Goal: Find specific page/section: Find specific page/section

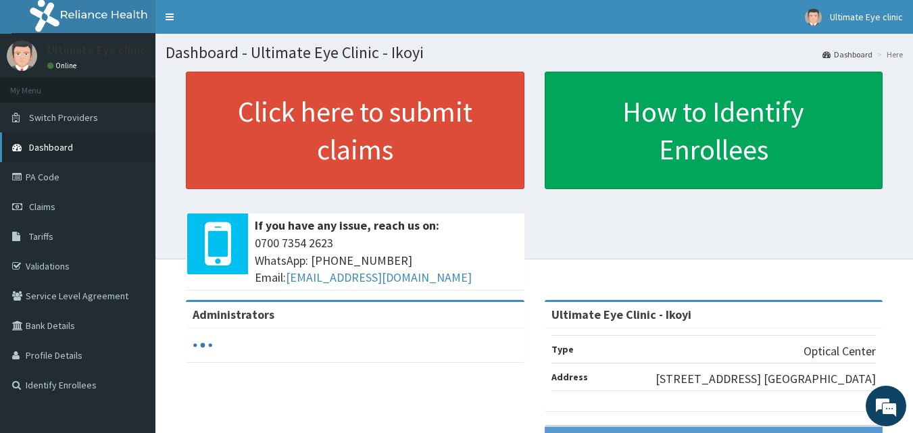
click at [84, 138] on link "Dashboard" at bounding box center [77, 147] width 155 height 30
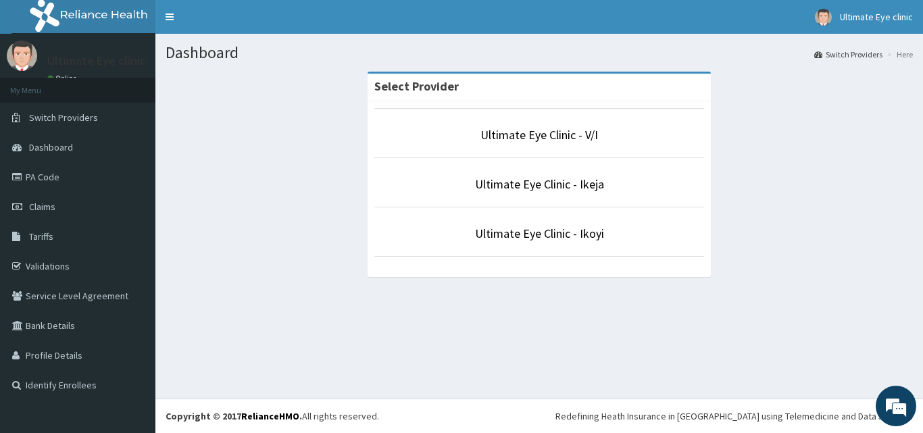
click at [614, 233] on p "Ultimate Eye Clinic - Ikoyi" at bounding box center [539, 234] width 330 height 18
click at [601, 234] on link "Ultimate Eye Clinic - Ikoyi" at bounding box center [539, 234] width 129 height 16
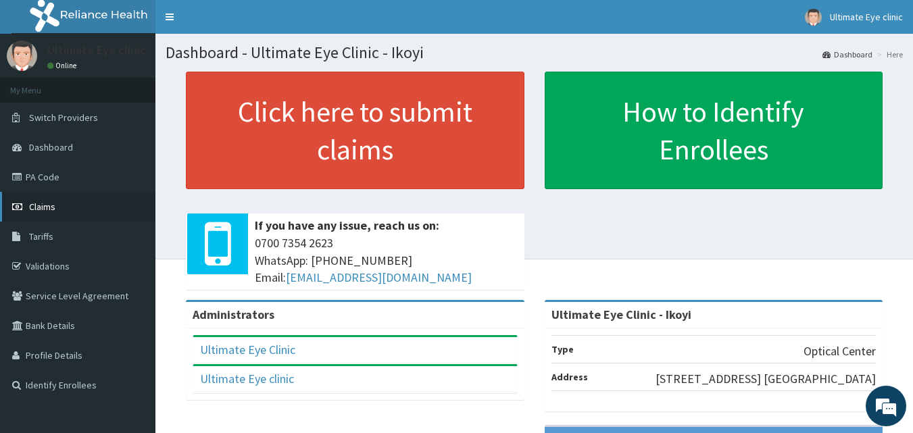
click at [72, 211] on link "Claims" at bounding box center [77, 207] width 155 height 30
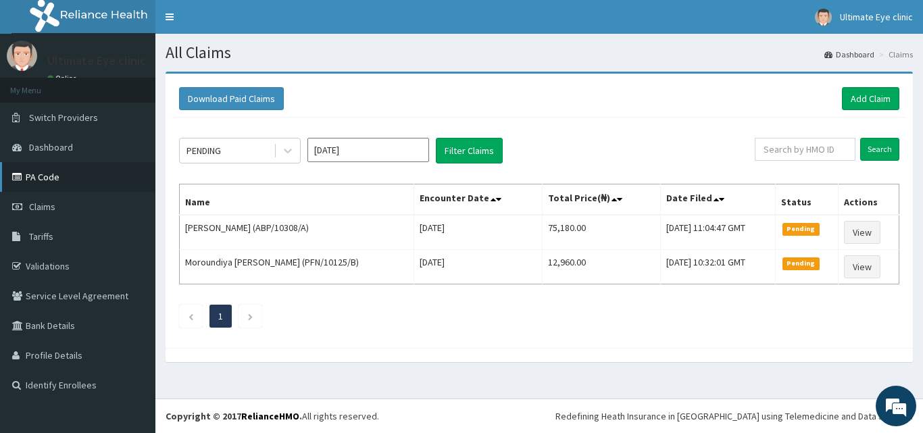
click at [96, 177] on link "PA Code" at bounding box center [77, 177] width 155 height 30
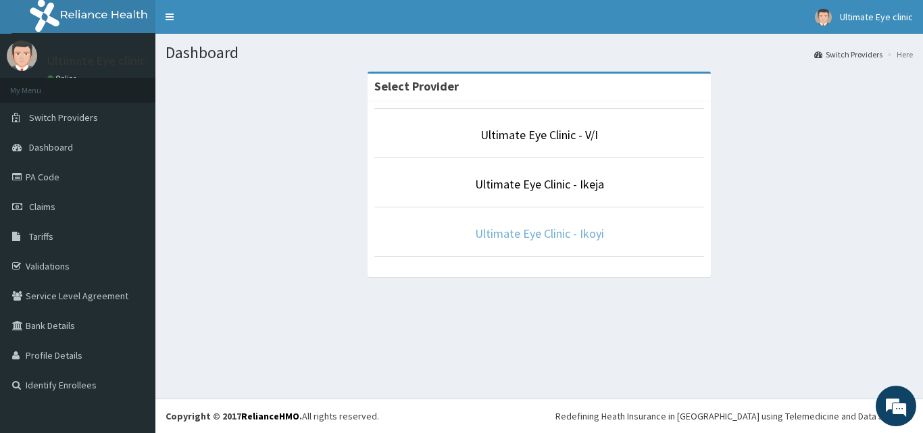
click at [553, 236] on link "Ultimate Eye Clinic - Ikoyi" at bounding box center [539, 234] width 129 height 16
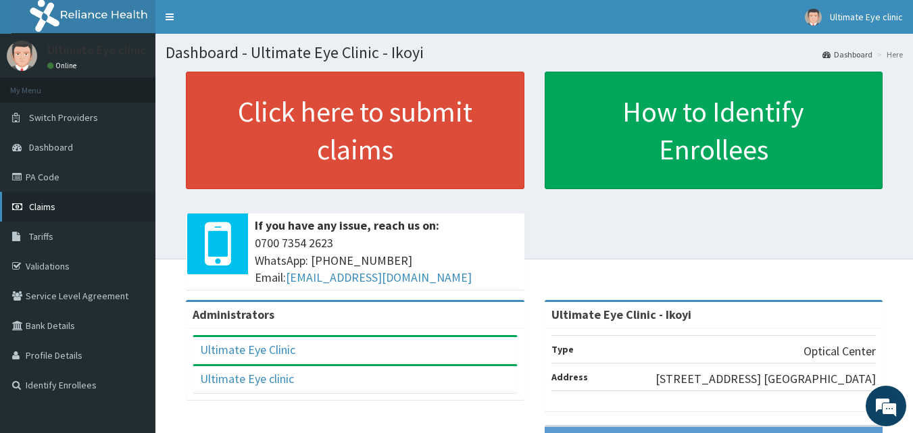
click at [91, 212] on link "Claims" at bounding box center [77, 207] width 155 height 30
